Goal: Communication & Community: Participate in discussion

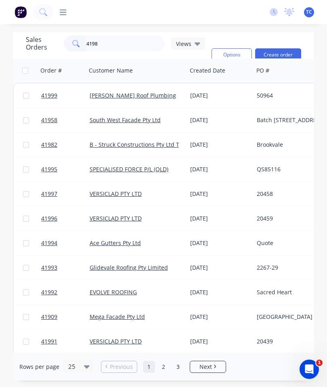
type input "41982"
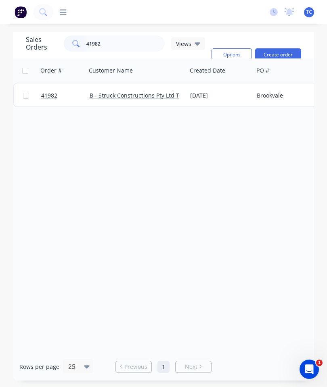
click at [47, 97] on span "41982" at bounding box center [49, 96] width 16 height 8
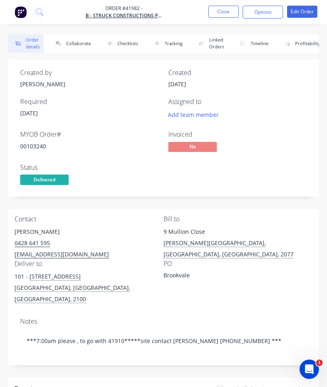
click at [80, 44] on button "Collaborate" at bounding box center [71, 43] width 46 height 19
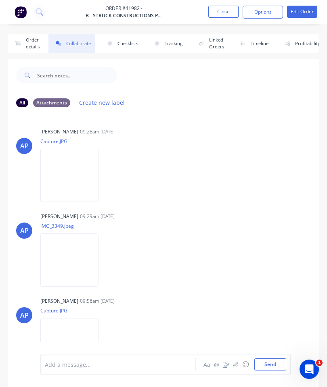
click at [235, 365] on icon "button" at bounding box center [235, 365] width 5 height 6
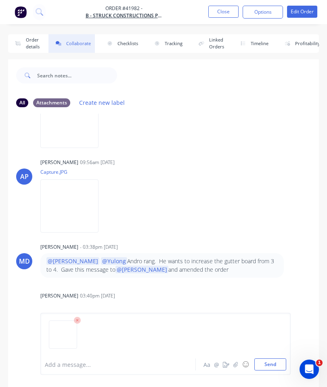
click at [274, 361] on button "Send" at bounding box center [270, 365] width 32 height 12
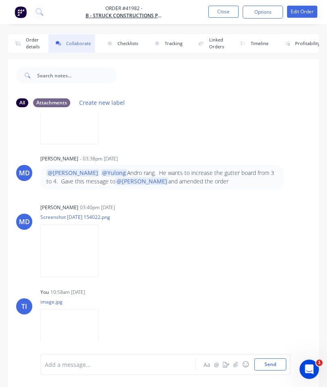
scroll to position [227, 0]
click at [223, 8] on button "Close" at bounding box center [223, 12] width 30 height 12
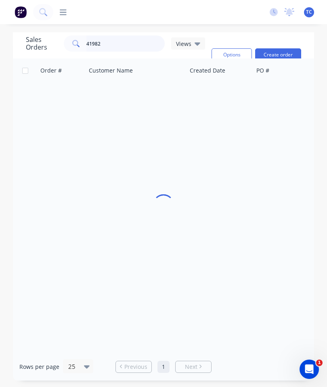
click at [133, 43] on input "41982" at bounding box center [125, 43] width 79 height 16
type input "41910"
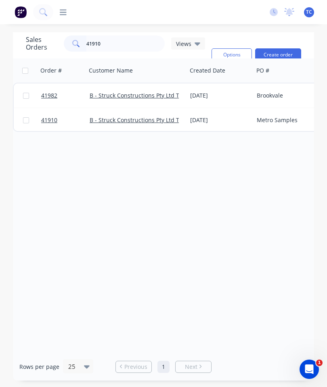
click at [55, 121] on span "41910" at bounding box center [49, 120] width 16 height 8
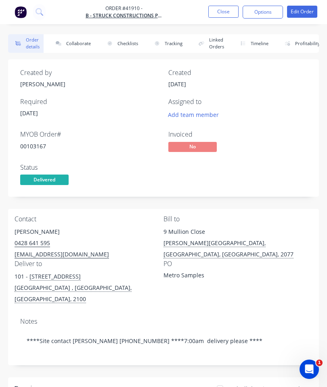
click at [75, 38] on button "Collaborate" at bounding box center [71, 43] width 46 height 19
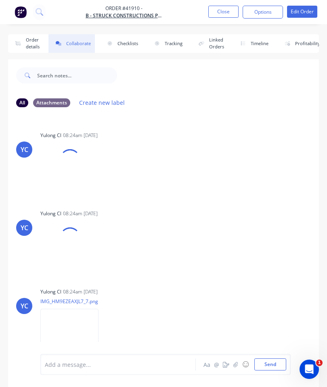
scroll to position [647, 0]
click at [237, 365] on icon "button" at bounding box center [235, 365] width 5 height 6
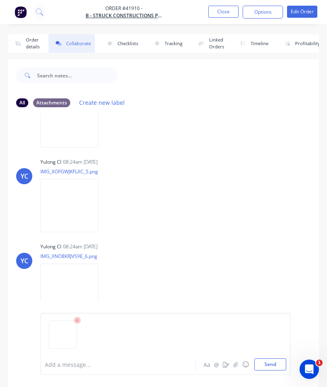
click at [271, 359] on button "Send" at bounding box center [270, 365] width 32 height 12
